Goal: Task Accomplishment & Management: Use online tool/utility

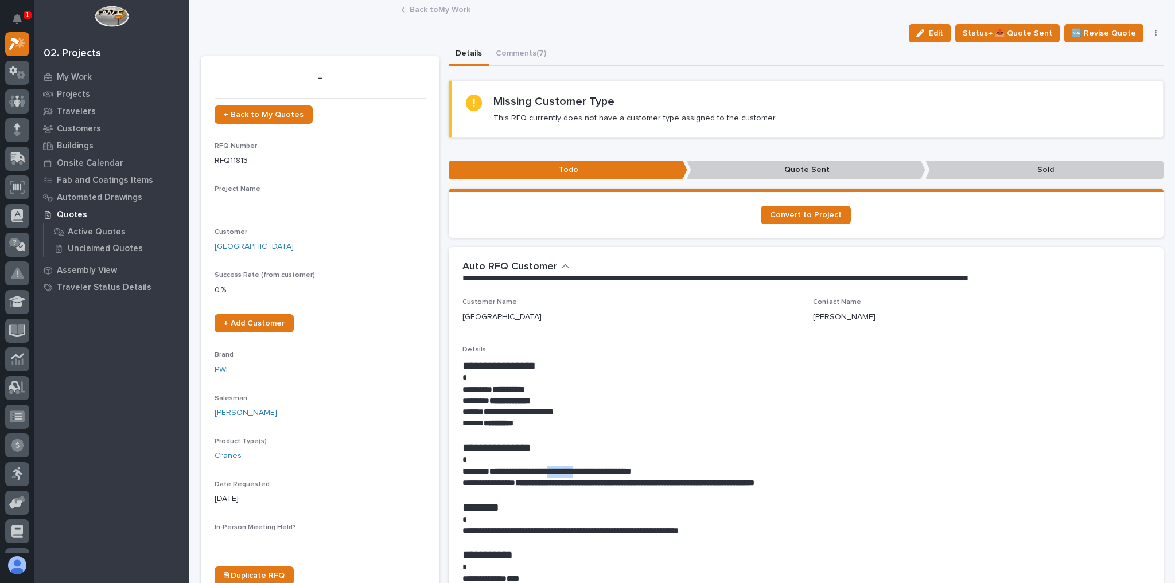
click at [433, 13] on link "Back to My Work" at bounding box center [440, 8] width 61 height 13
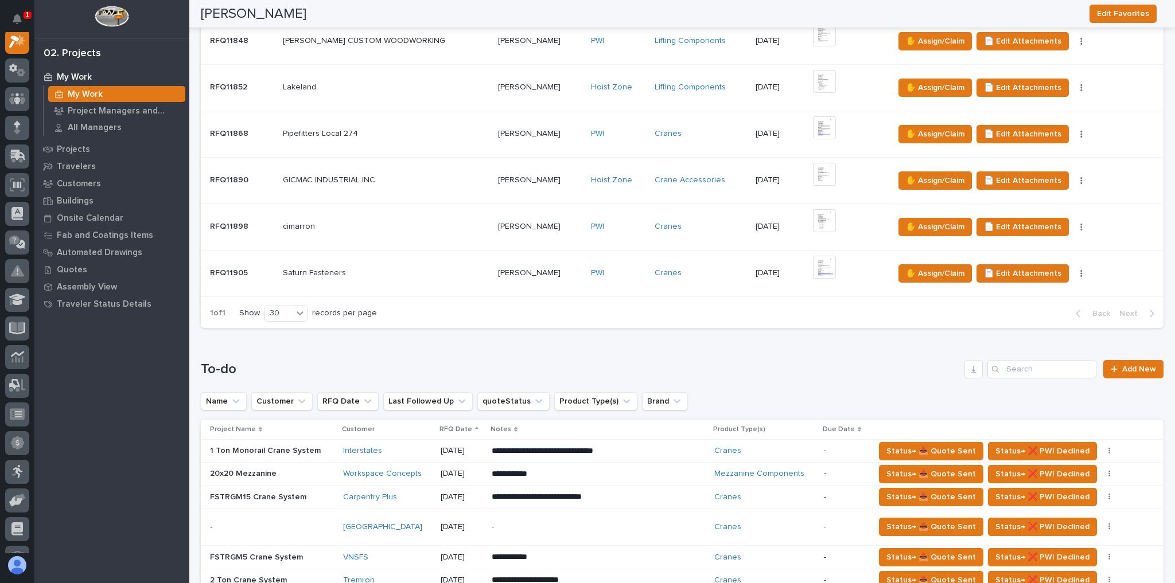
scroll to position [688, 0]
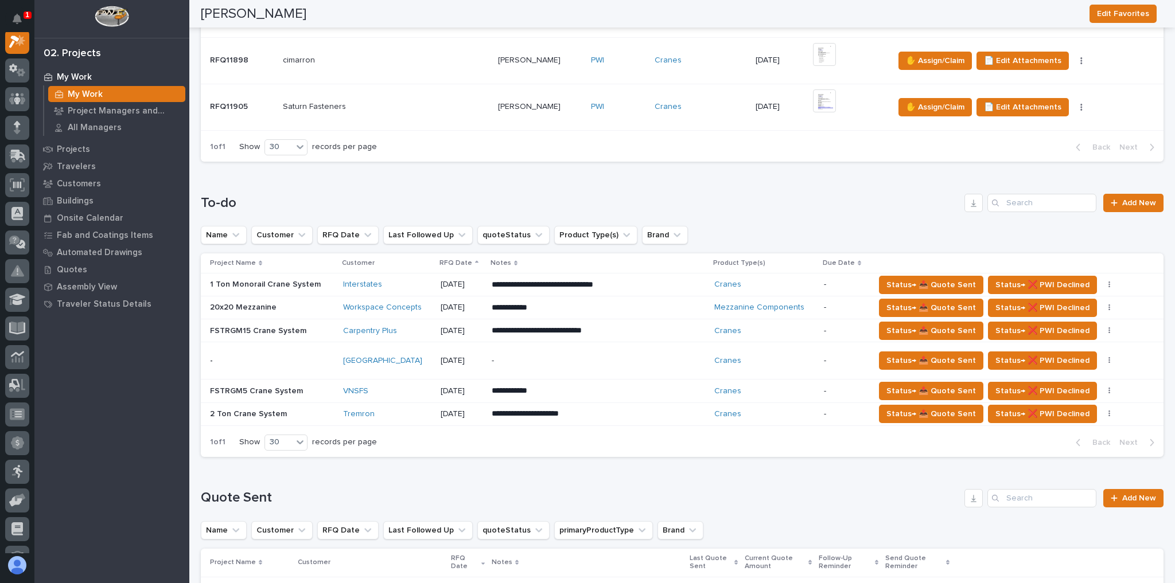
click at [399, 387] on div "VNSFS" at bounding box center [387, 392] width 88 height 10
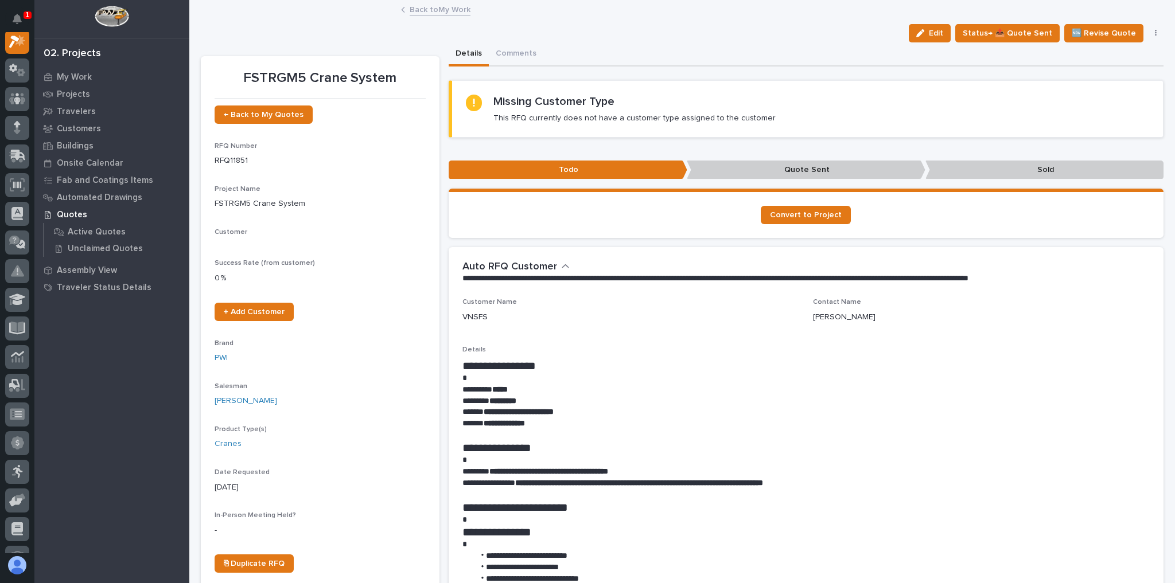
scroll to position [29, 0]
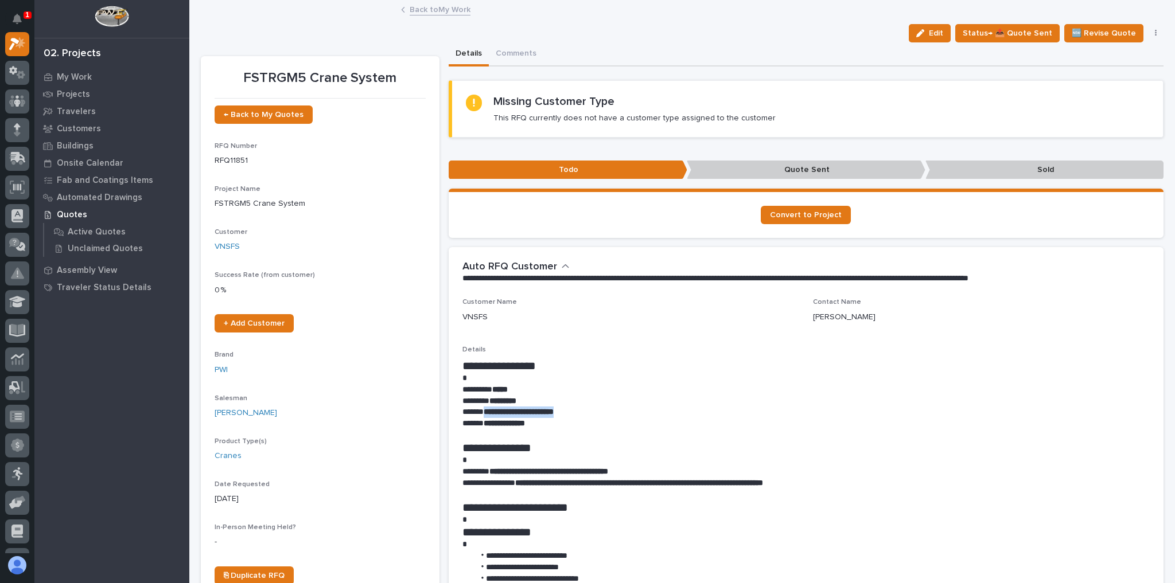
drag, startPoint x: 576, startPoint y: 413, endPoint x: 484, endPoint y: 414, distance: 92.4
click at [483, 415] on p "**********" at bounding box center [803, 412] width 682 height 11
copy strong "**********"
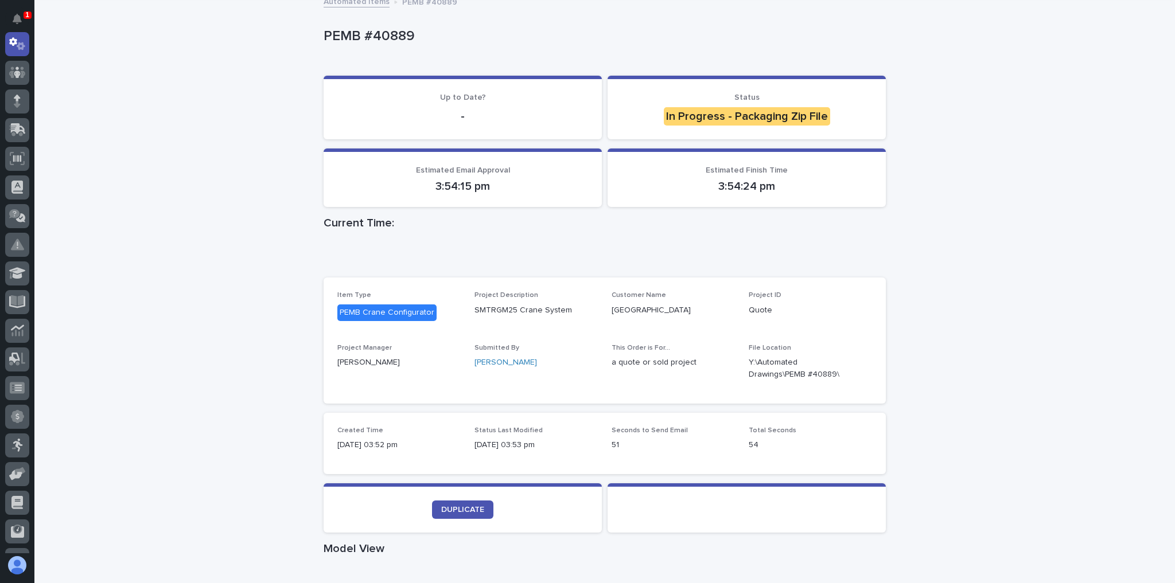
scroll to position [184, 0]
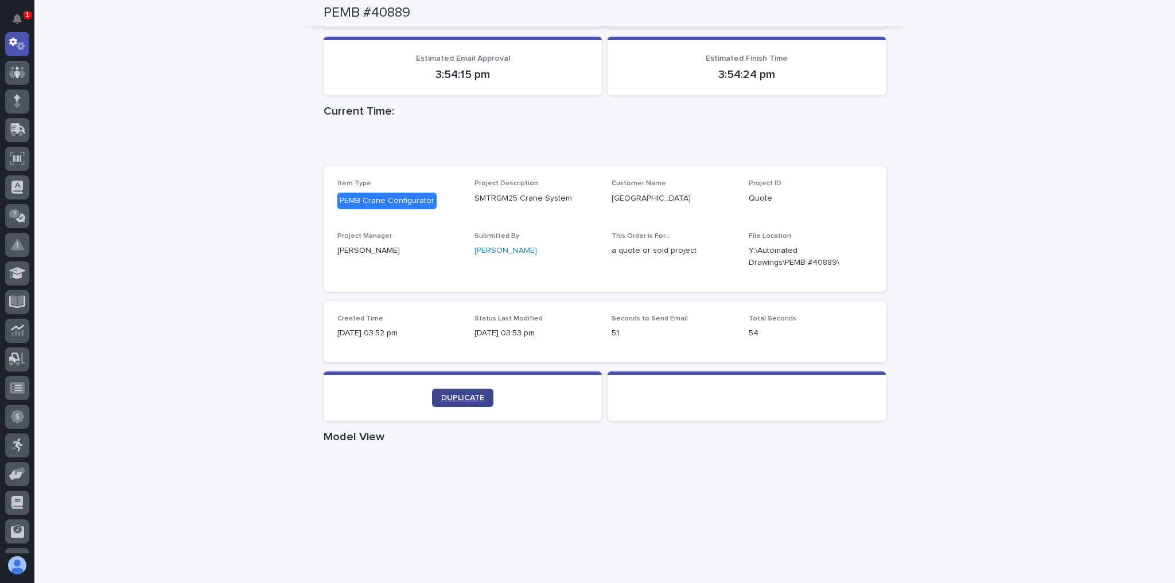
click at [450, 379] on section "DUPLICATE" at bounding box center [463, 396] width 278 height 49
click at [456, 393] on link "DUPLICATE" at bounding box center [462, 398] width 61 height 18
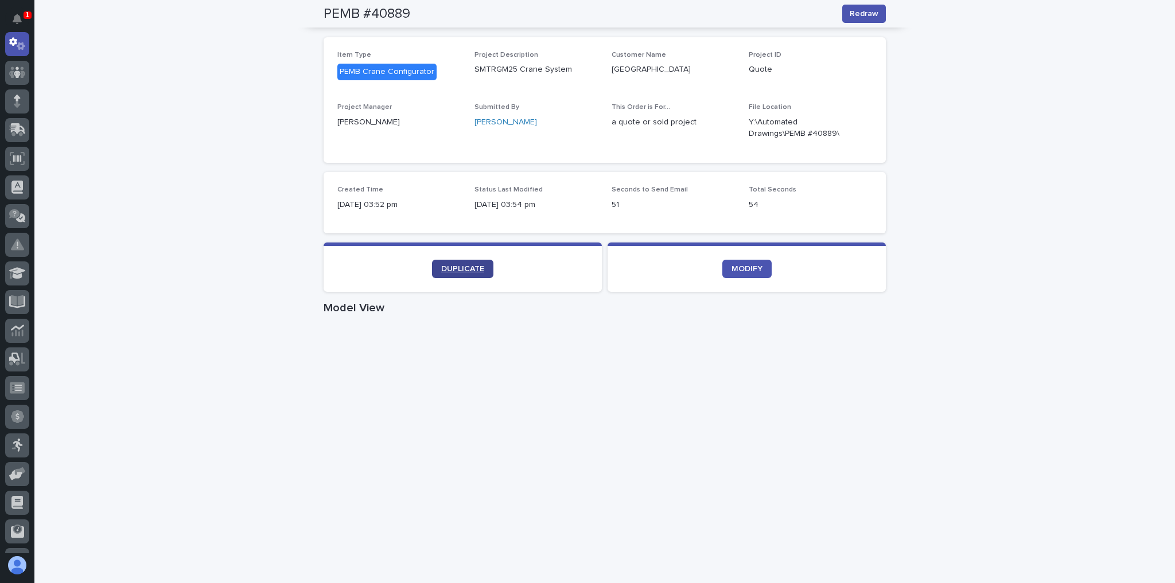
scroll to position [214, 0]
